Goal: Navigation & Orientation: Find specific page/section

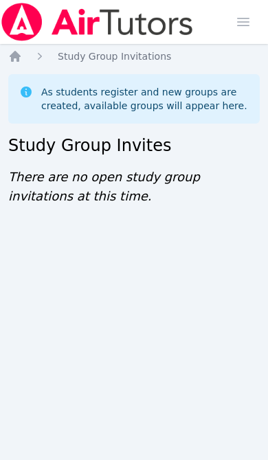
click at [21, 58] on icon "Breadcrumb" at bounding box center [15, 56] width 14 height 14
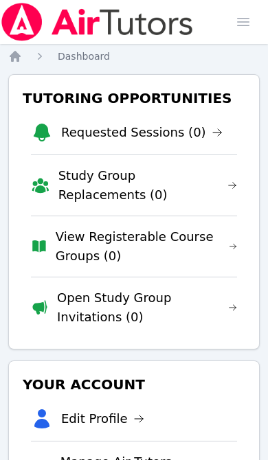
click at [20, 56] on icon "Breadcrumb" at bounding box center [15, 56] width 11 height 11
